Goal: Task Accomplishment & Management: Manage account settings

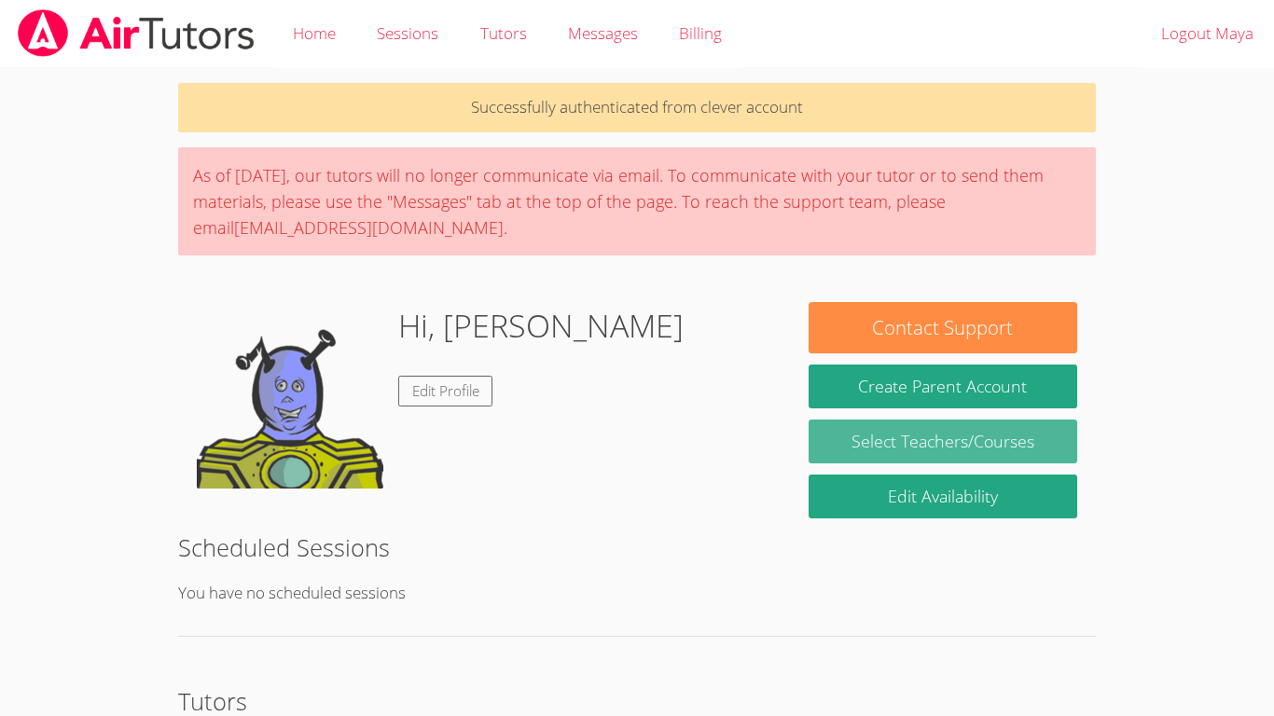
click at [946, 436] on link "Select Teachers/Courses" at bounding box center [943, 442] width 269 height 44
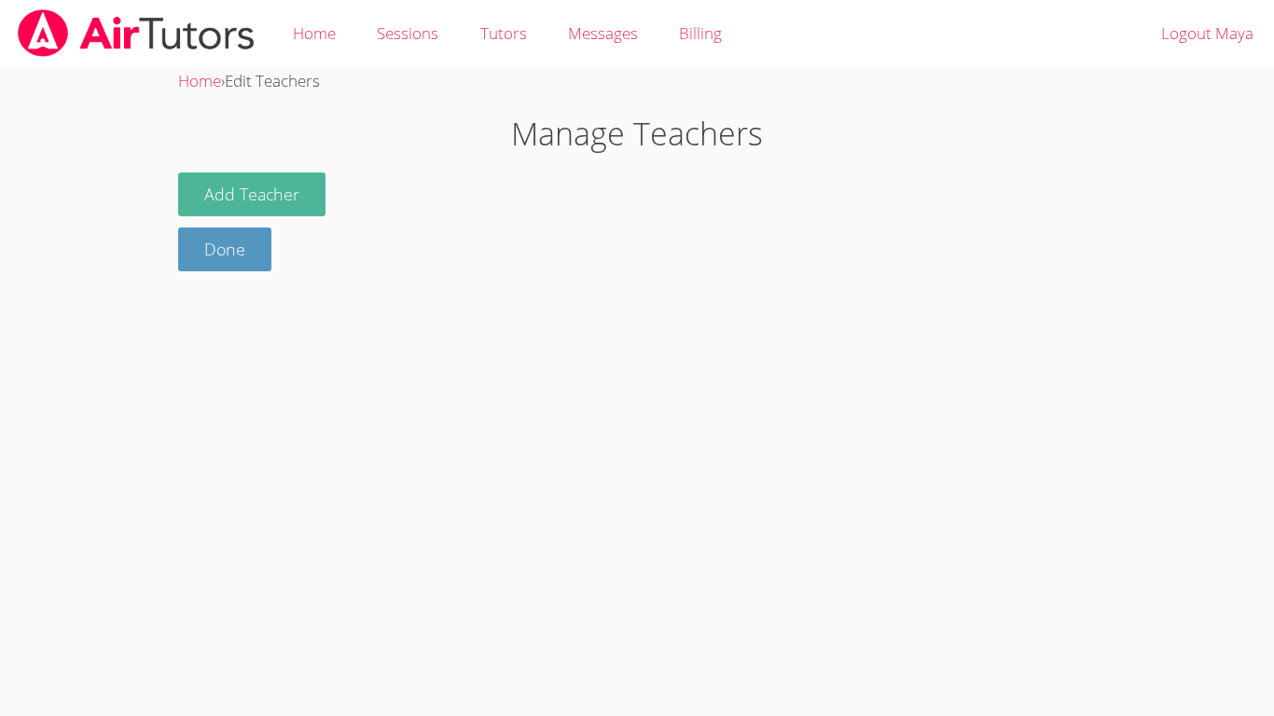
click at [231, 213] on button "Add Teacher" at bounding box center [251, 195] width 147 height 44
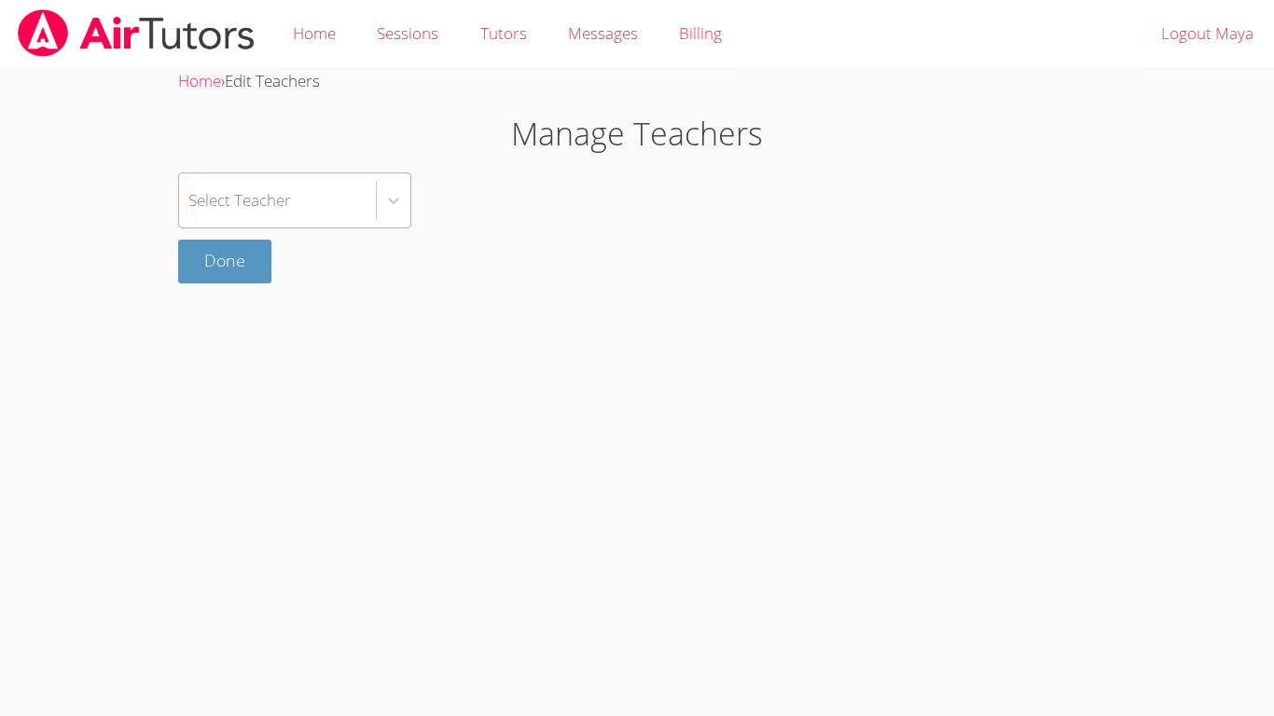
click at [239, 201] on div "Select Teacher" at bounding box center [239, 200] width 103 height 27
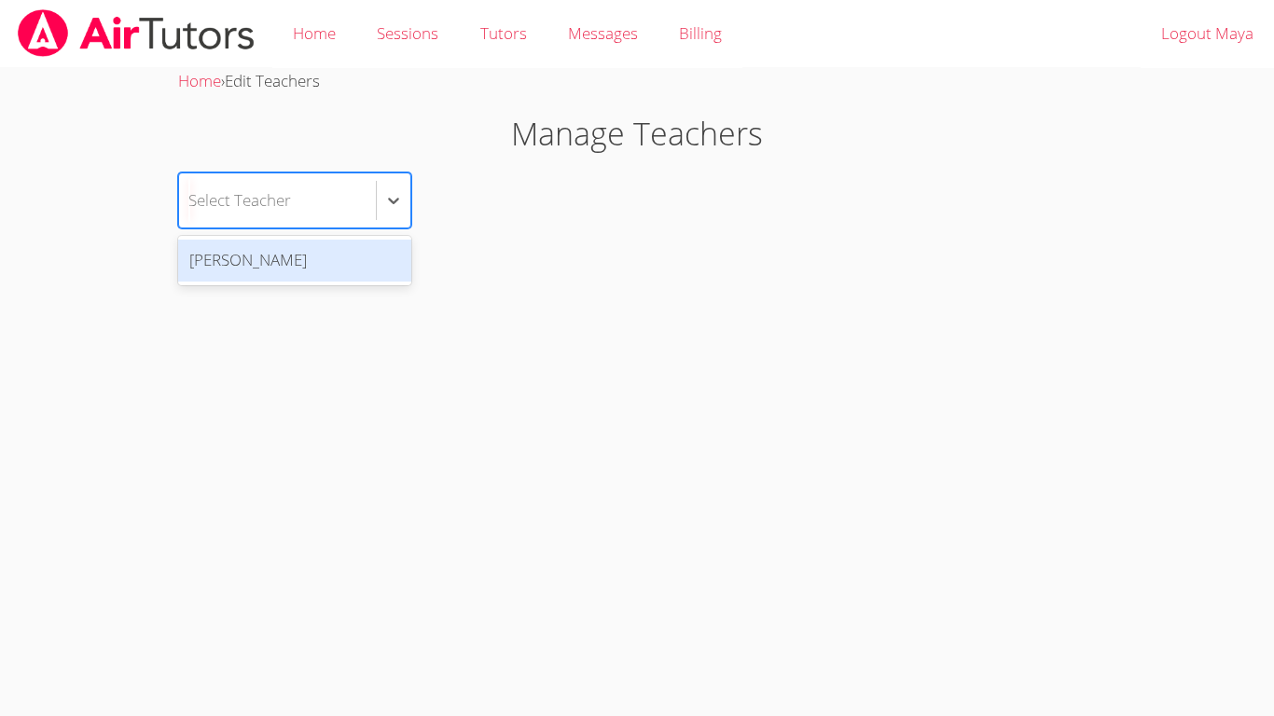
click at [397, 252] on div "Shannon Soza" at bounding box center [294, 261] width 233 height 42
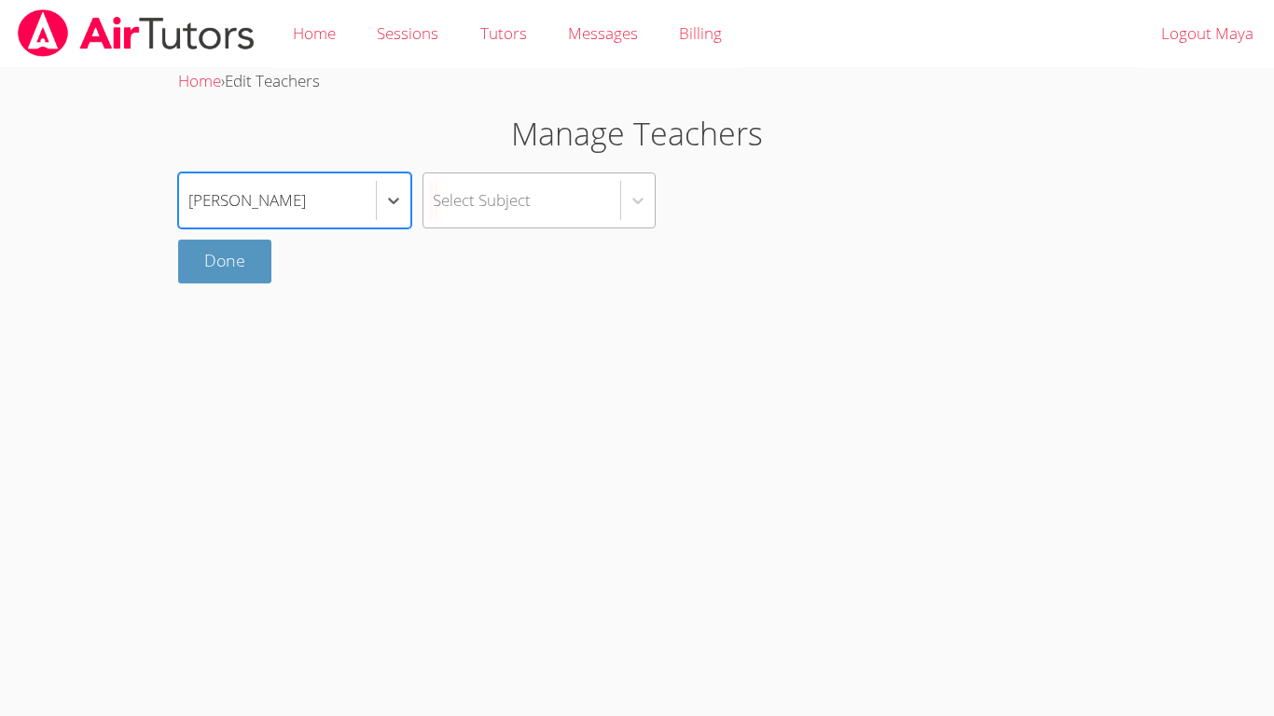
click at [548, 206] on div "Select Subject" at bounding box center [521, 200] width 197 height 54
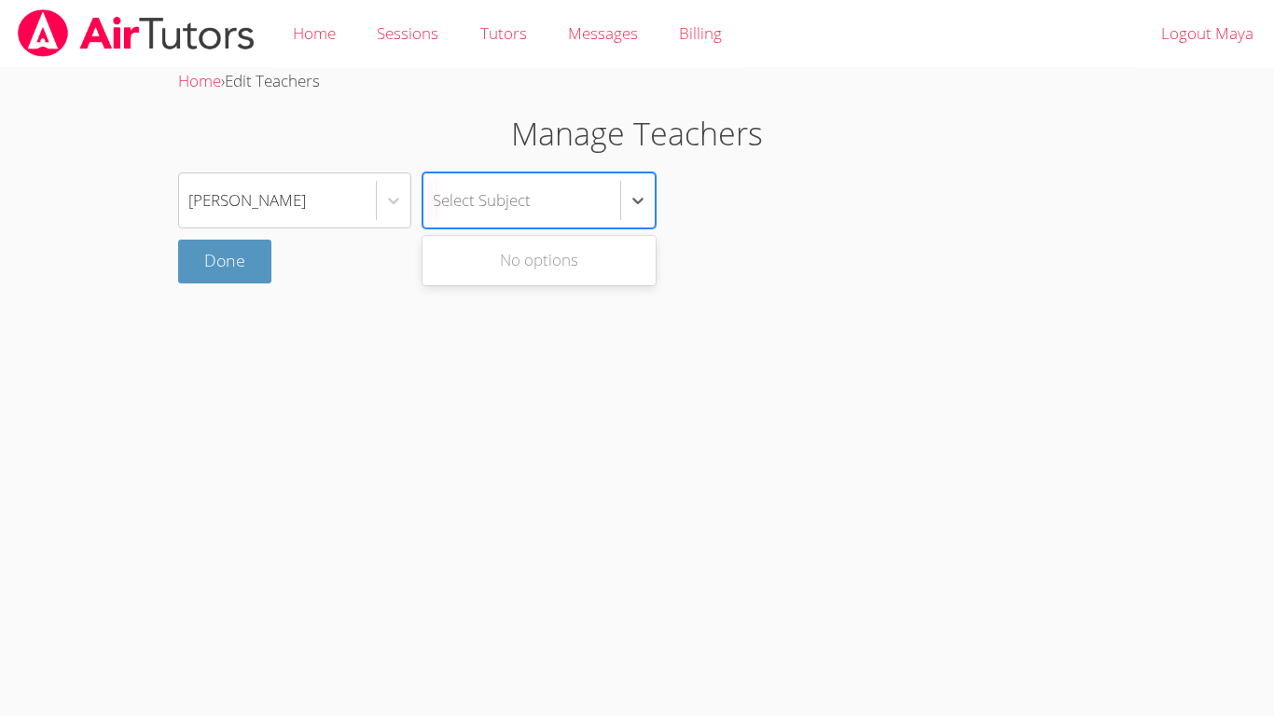
click at [562, 270] on div "No options" at bounding box center [539, 261] width 233 height 42
click at [420, 196] on div "Shannon Soza Use Up and Down to choose options, press Enter to select the curre…" at bounding box center [637, 201] width 918 height 56
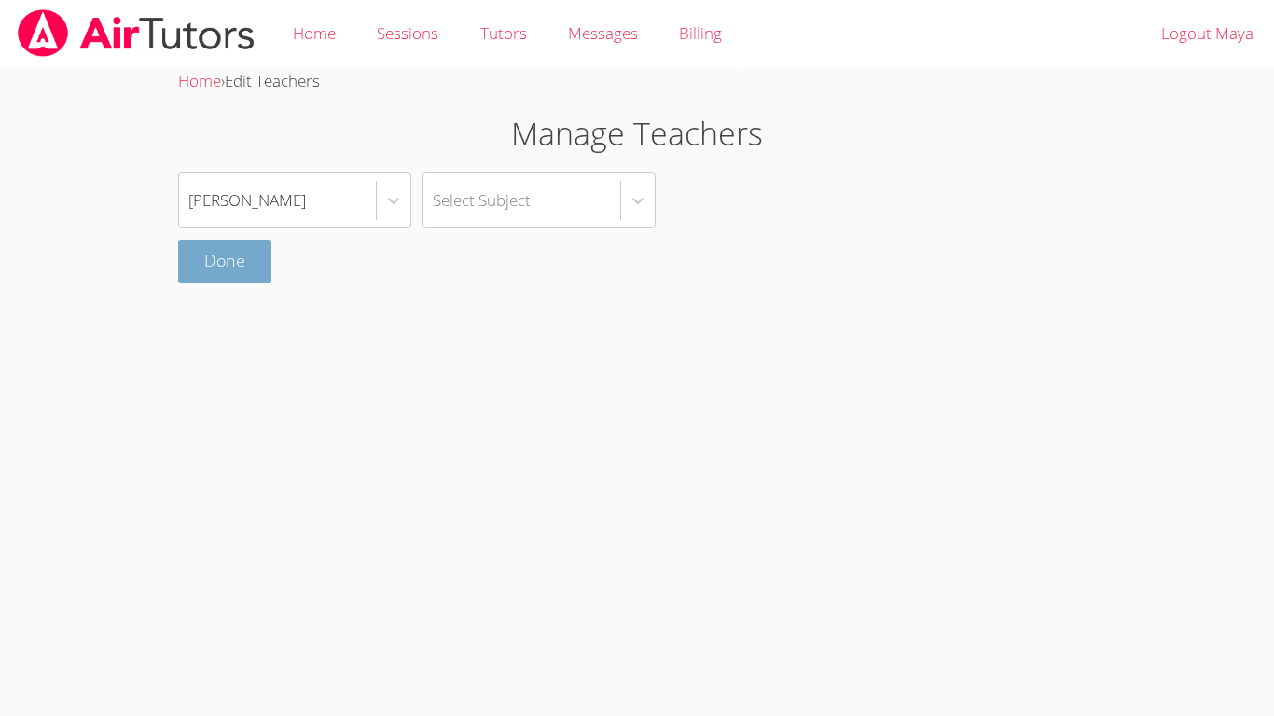
click at [245, 272] on link "Done" at bounding box center [224, 262] width 93 height 44
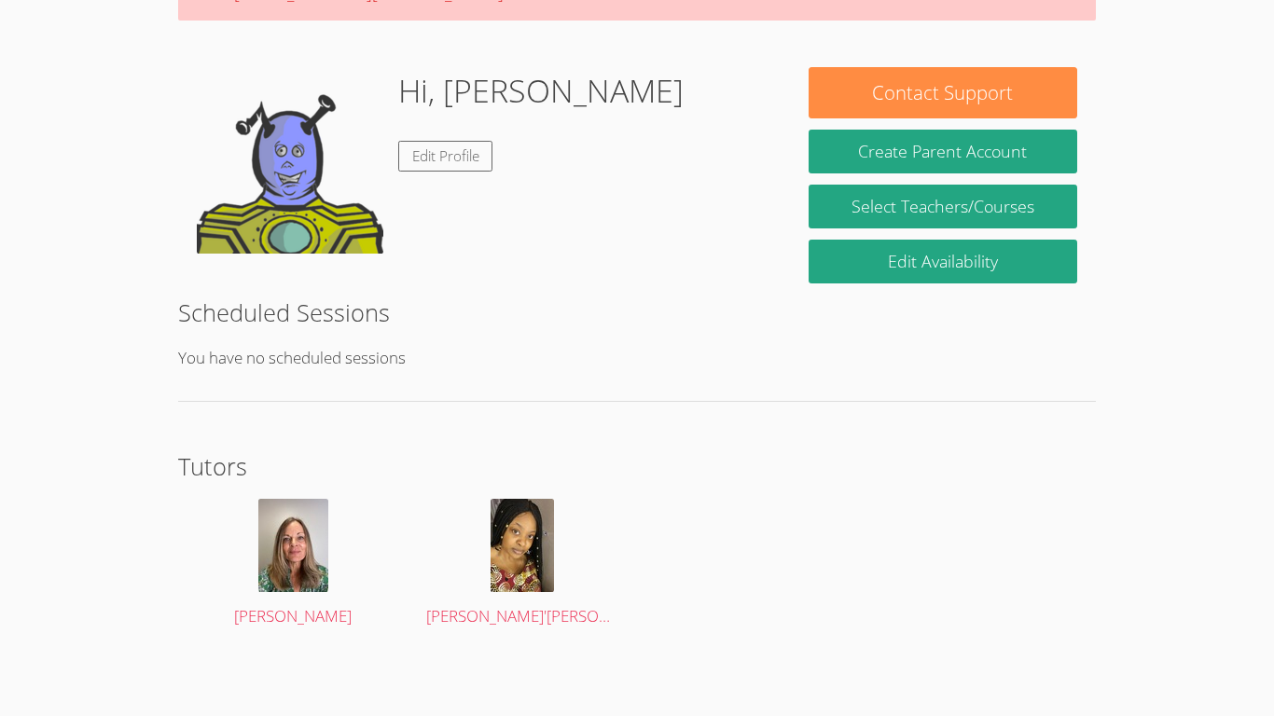
scroll to position [167, 0]
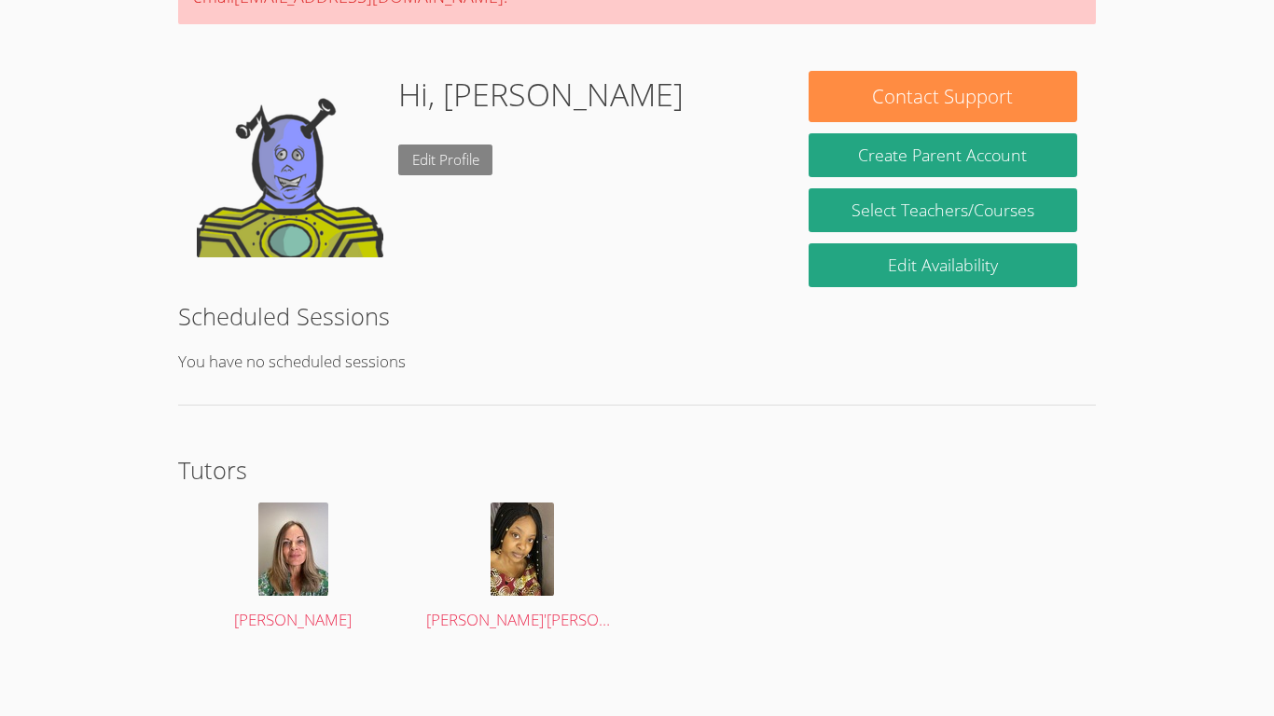
click at [448, 165] on link "Edit Profile" at bounding box center [445, 160] width 95 height 31
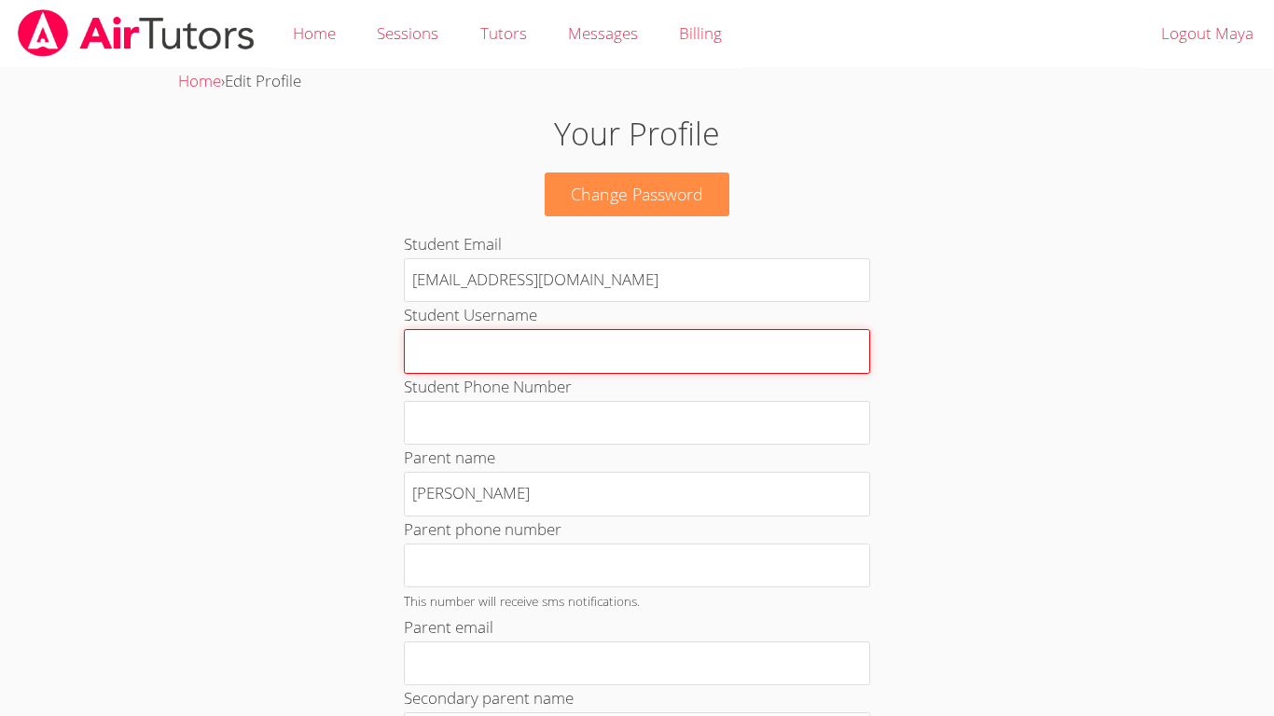
click at [675, 364] on input "Student Username" at bounding box center [637, 351] width 466 height 45
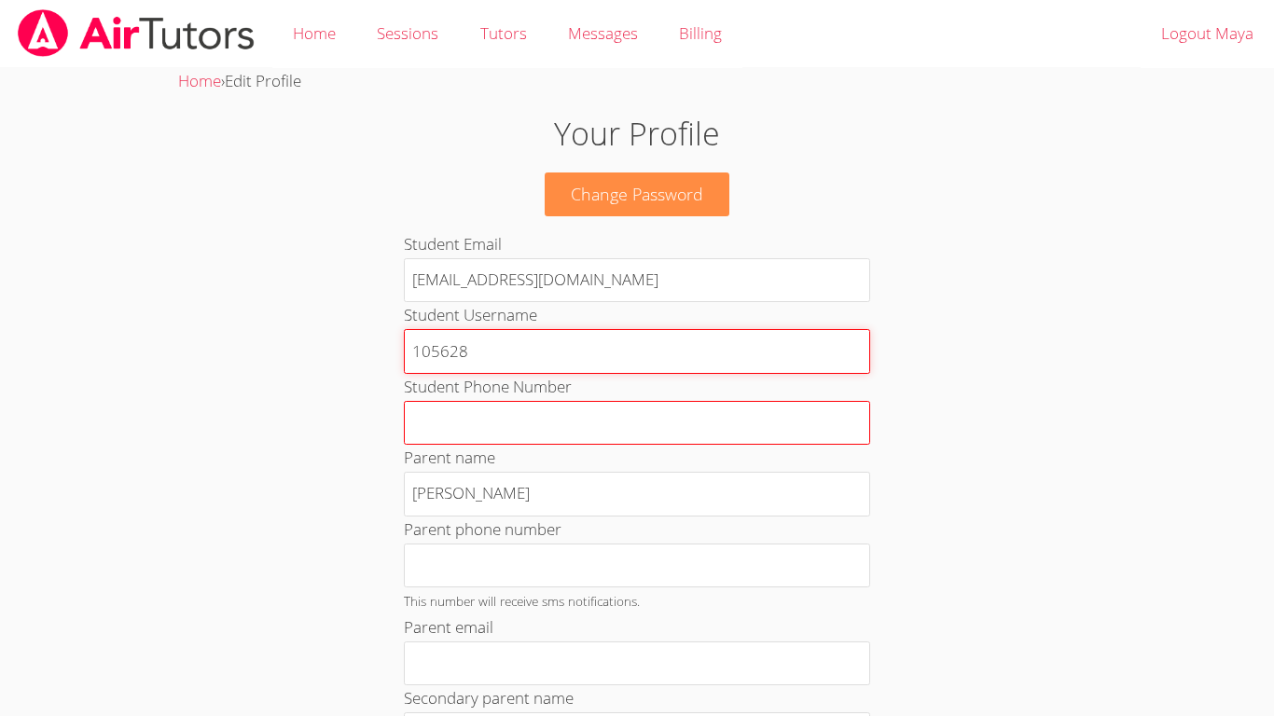
type input "105628"
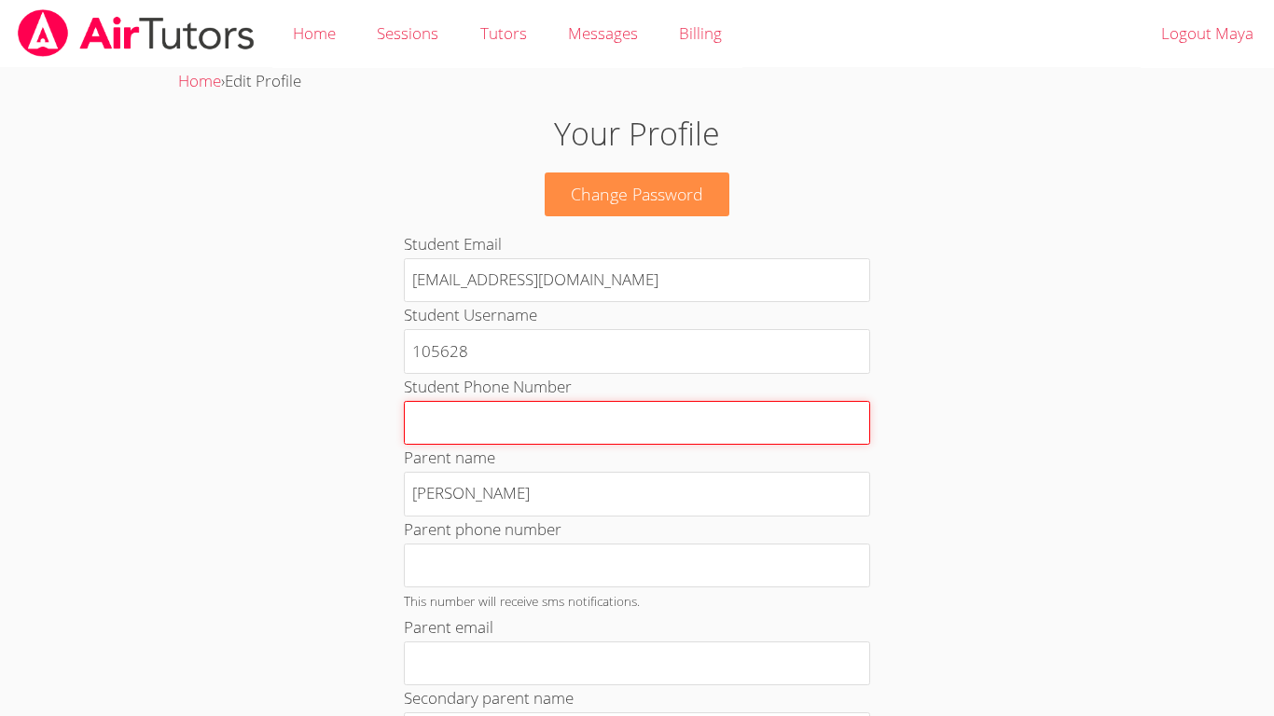
click at [548, 443] on input "Student Phone Number" at bounding box center [637, 423] width 466 height 45
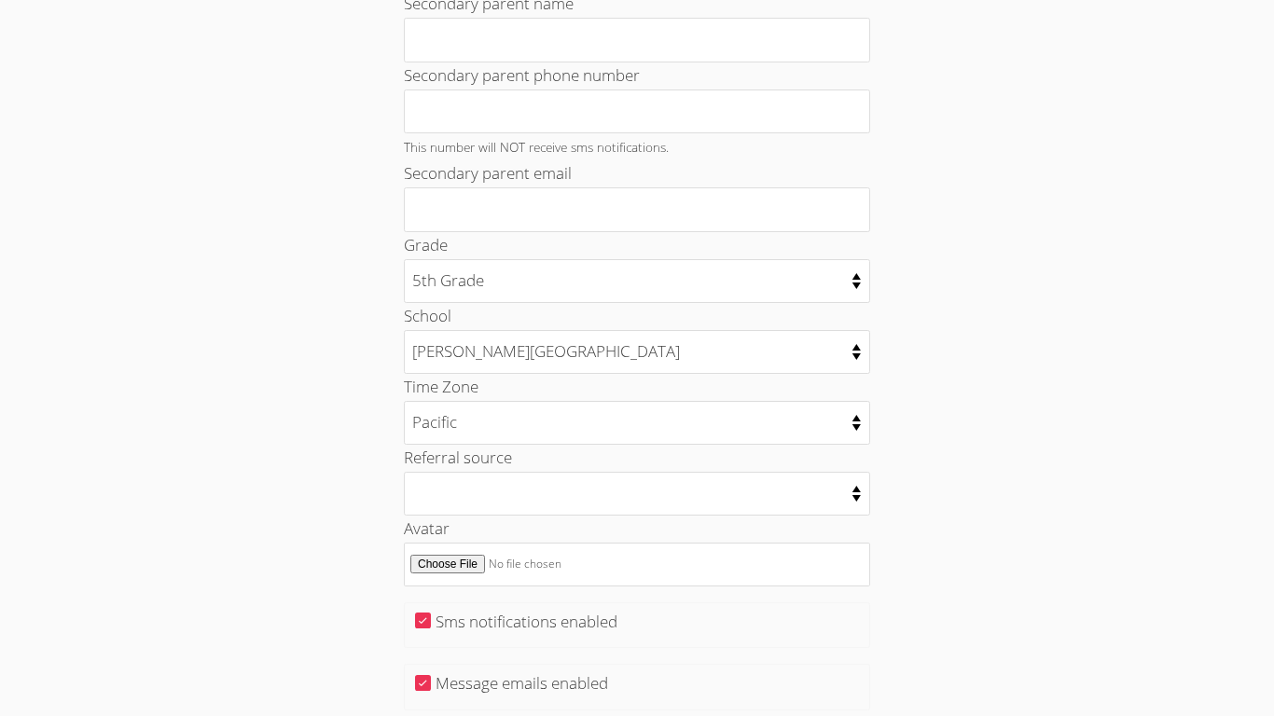
scroll to position [858, 0]
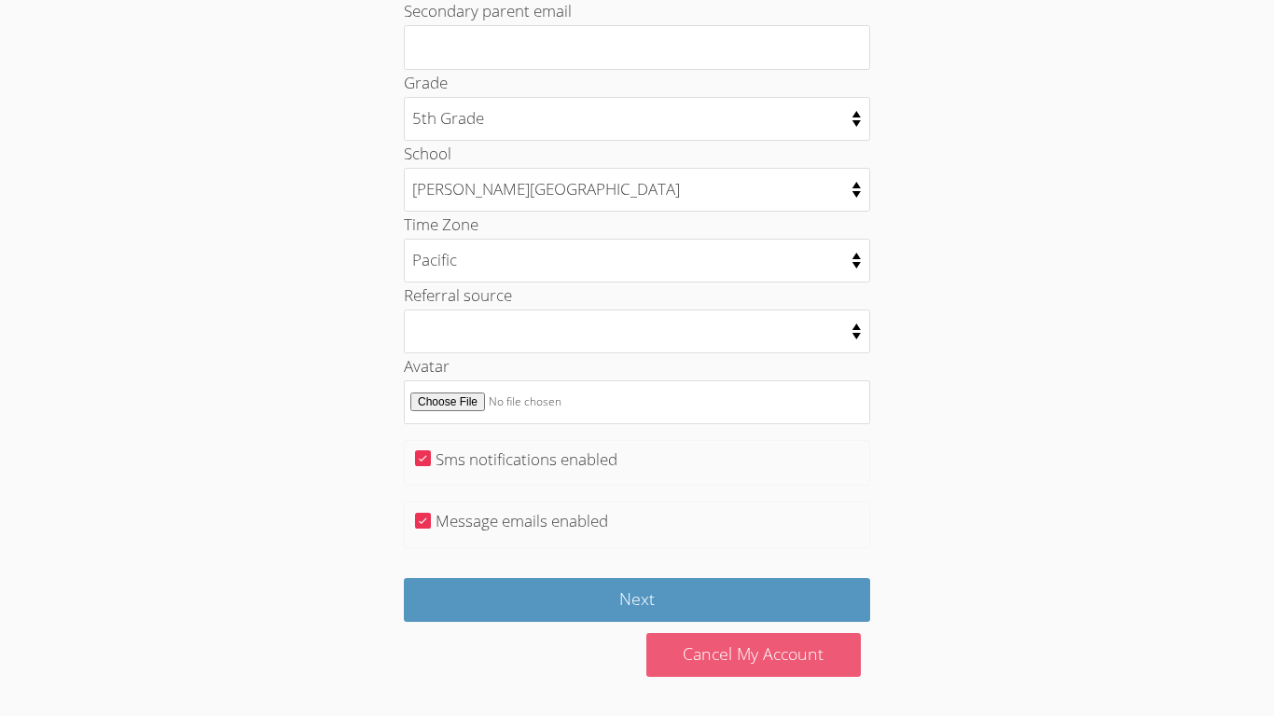
click at [705, 603] on link "Cancel My Account" at bounding box center [753, 655] width 215 height 44
click at [702, 603] on link "Cancel My Account" at bounding box center [753, 655] width 215 height 44
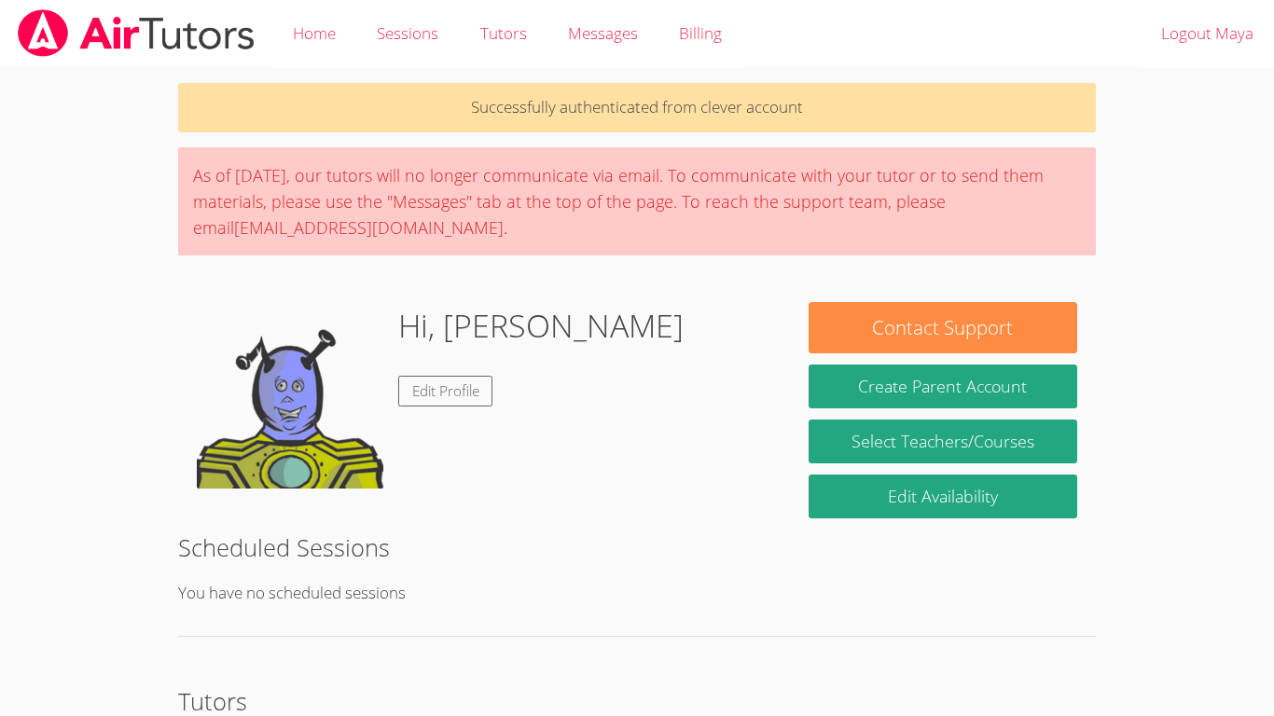
scroll to position [235, 0]
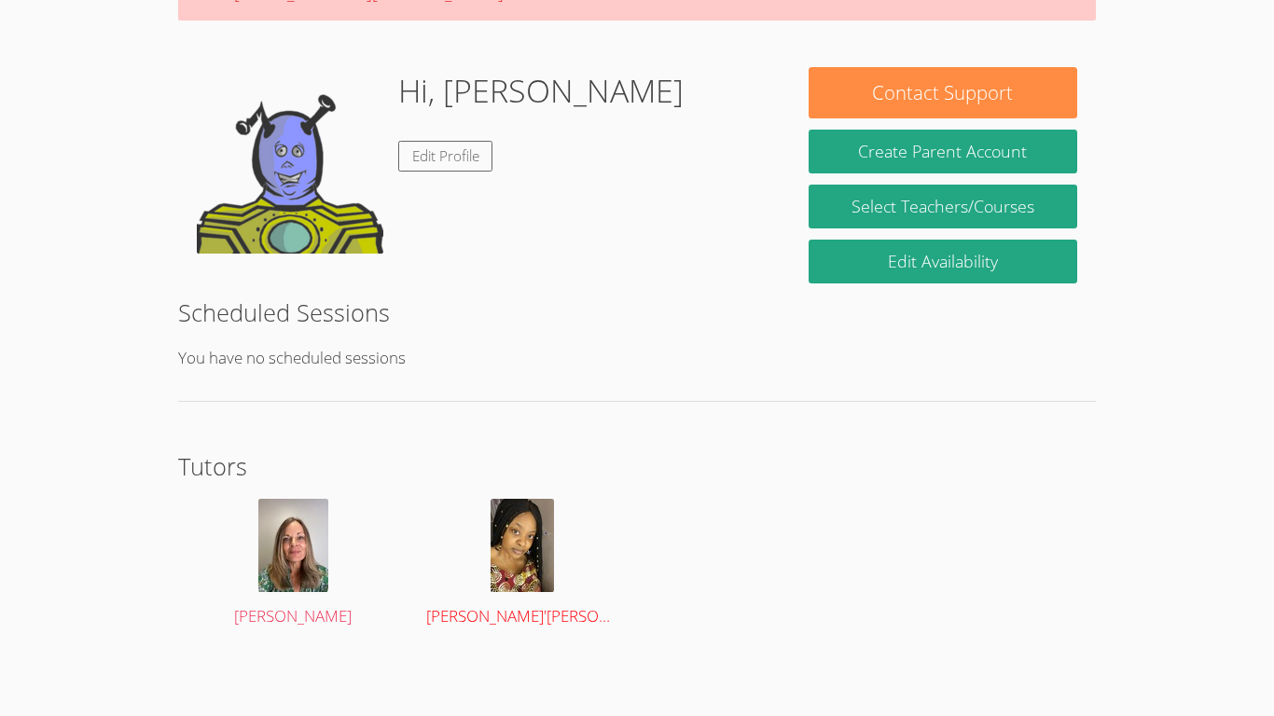
click at [494, 523] on img at bounding box center [522, 545] width 63 height 93
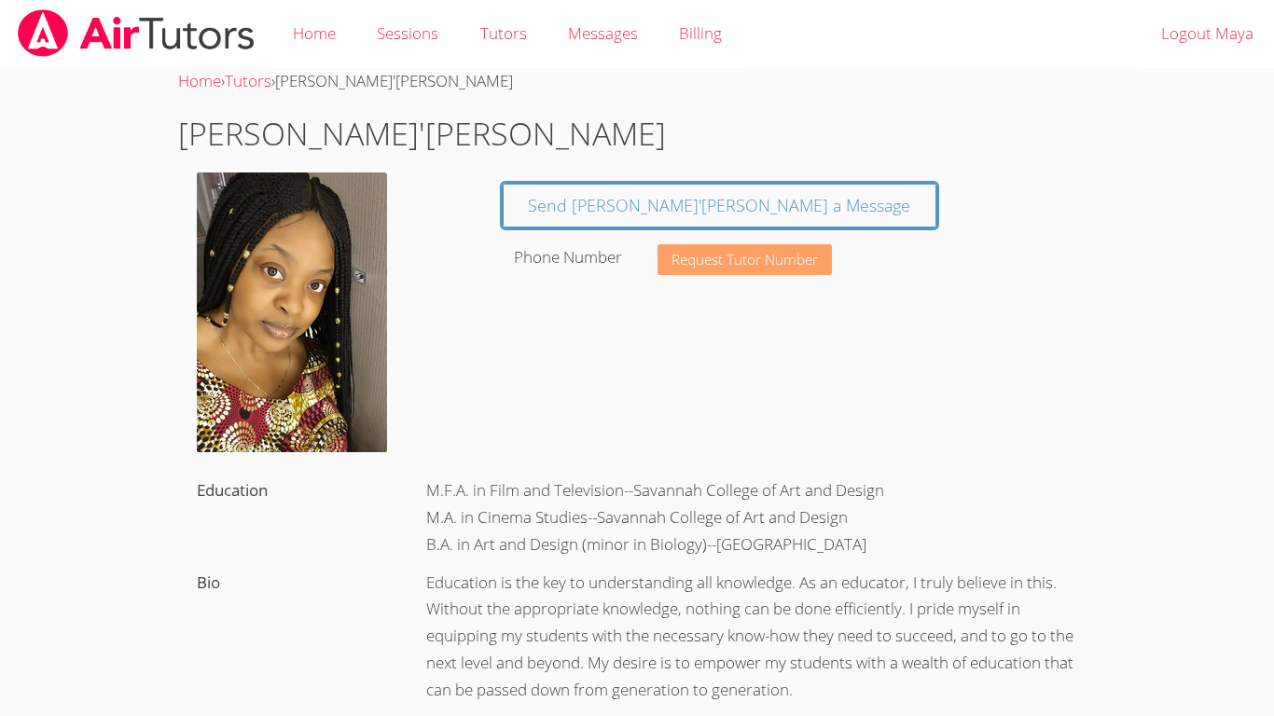
click at [732, 261] on span "Request Tutor Number" at bounding box center [745, 260] width 146 height 14
click at [744, 272] on button "Request Tutor Number" at bounding box center [745, 259] width 174 height 31
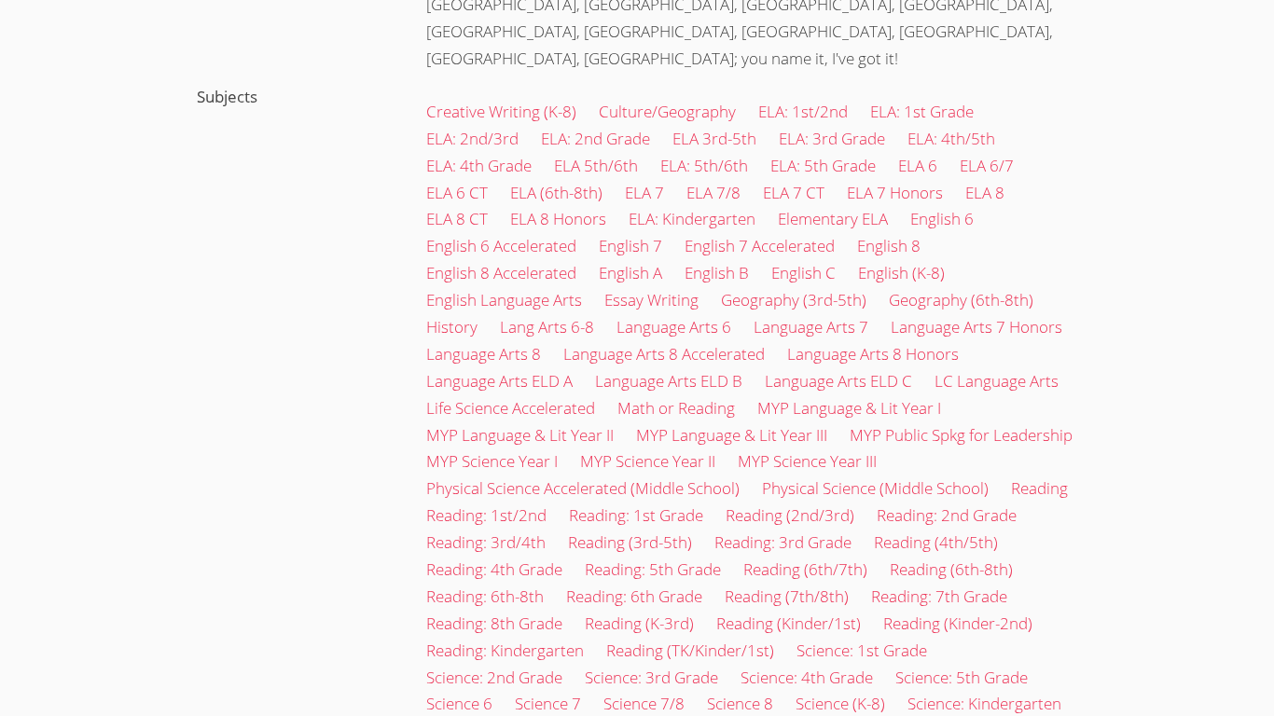
scroll to position [896, 0]
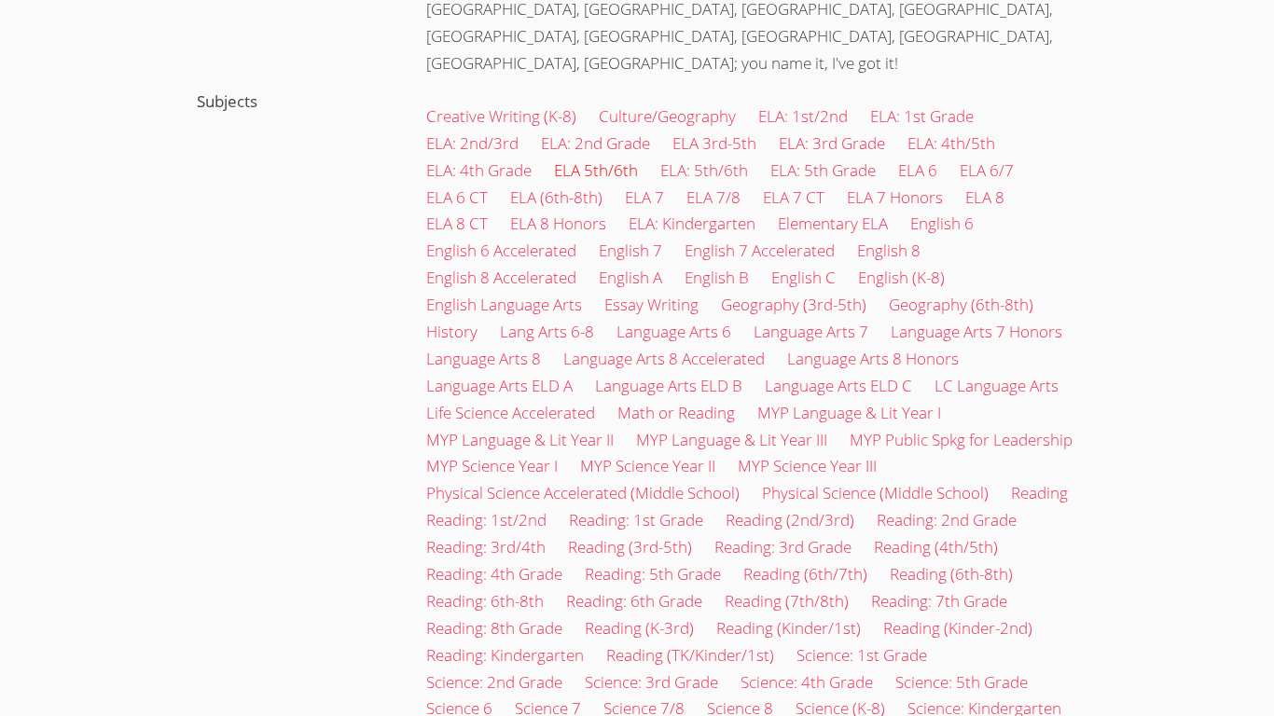
click at [613, 159] on link "ELA 5th/6th" at bounding box center [596, 169] width 84 height 21
